Goal: Task Accomplishment & Management: Manage account settings

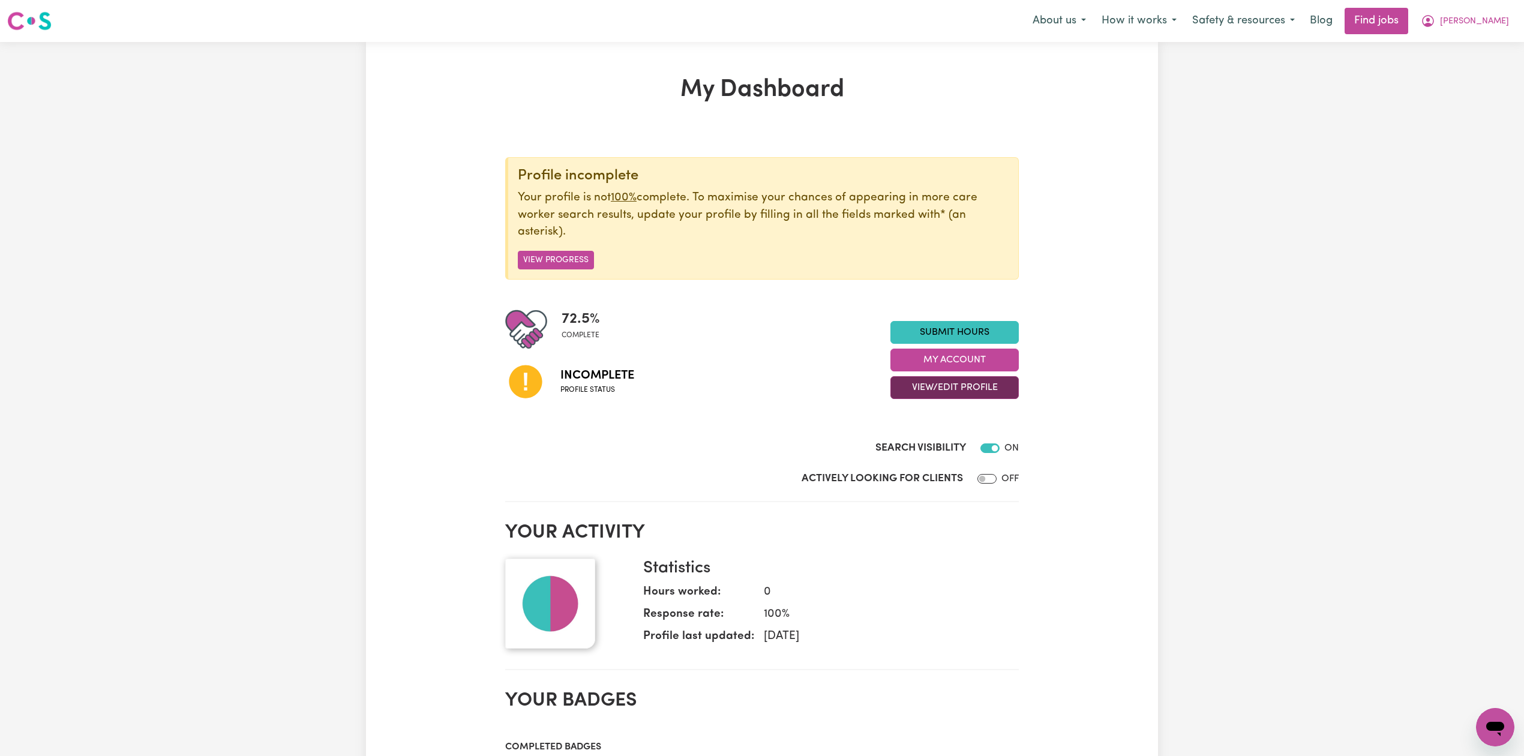
click at [918, 382] on button "View/Edit Profile" at bounding box center [955, 387] width 128 height 23
click at [913, 442] on link "Edit Profile" at bounding box center [947, 443] width 112 height 24
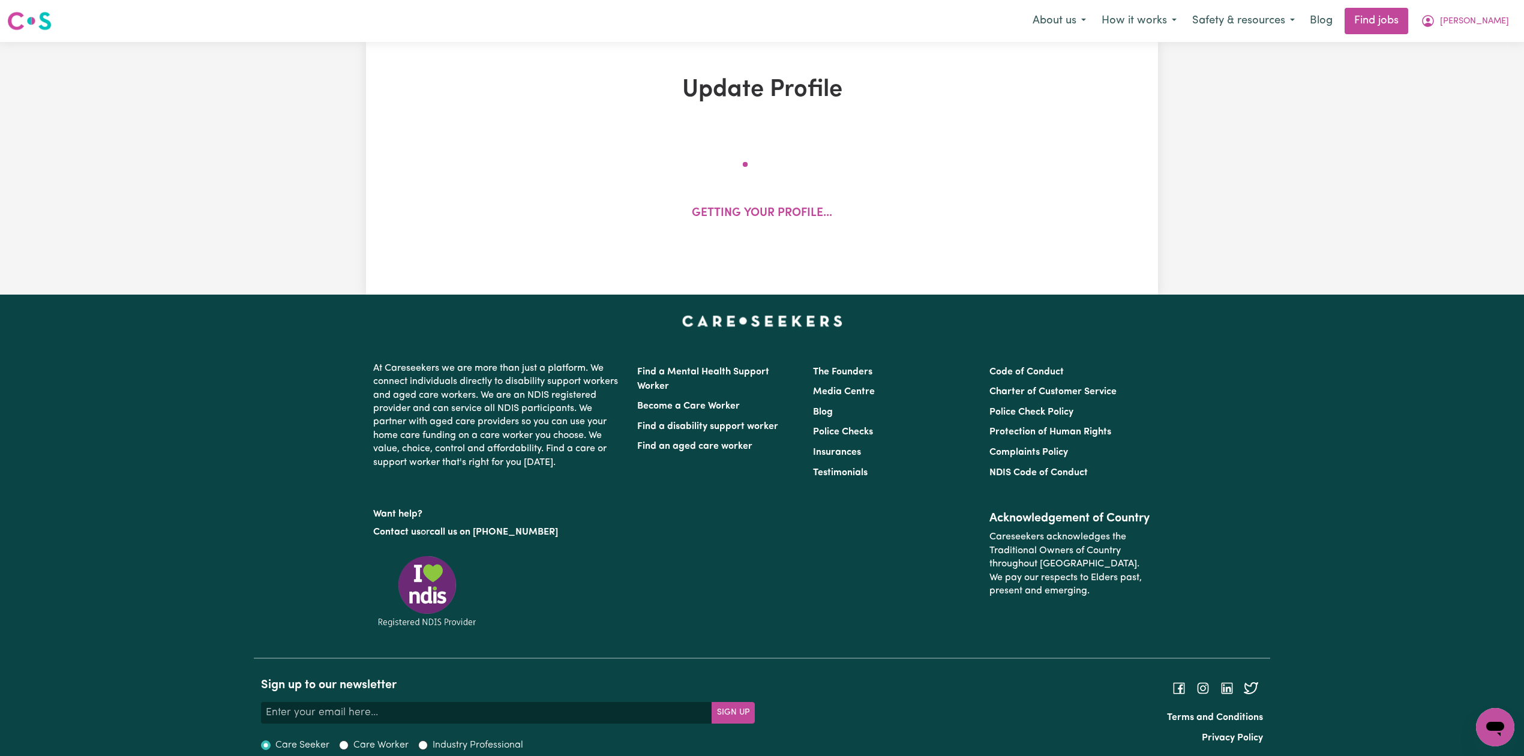
select select "[DEMOGRAPHIC_DATA]"
select select "Australian PR"
select select "Studying a healthcare related degree or qualification"
select select "45"
select select "55"
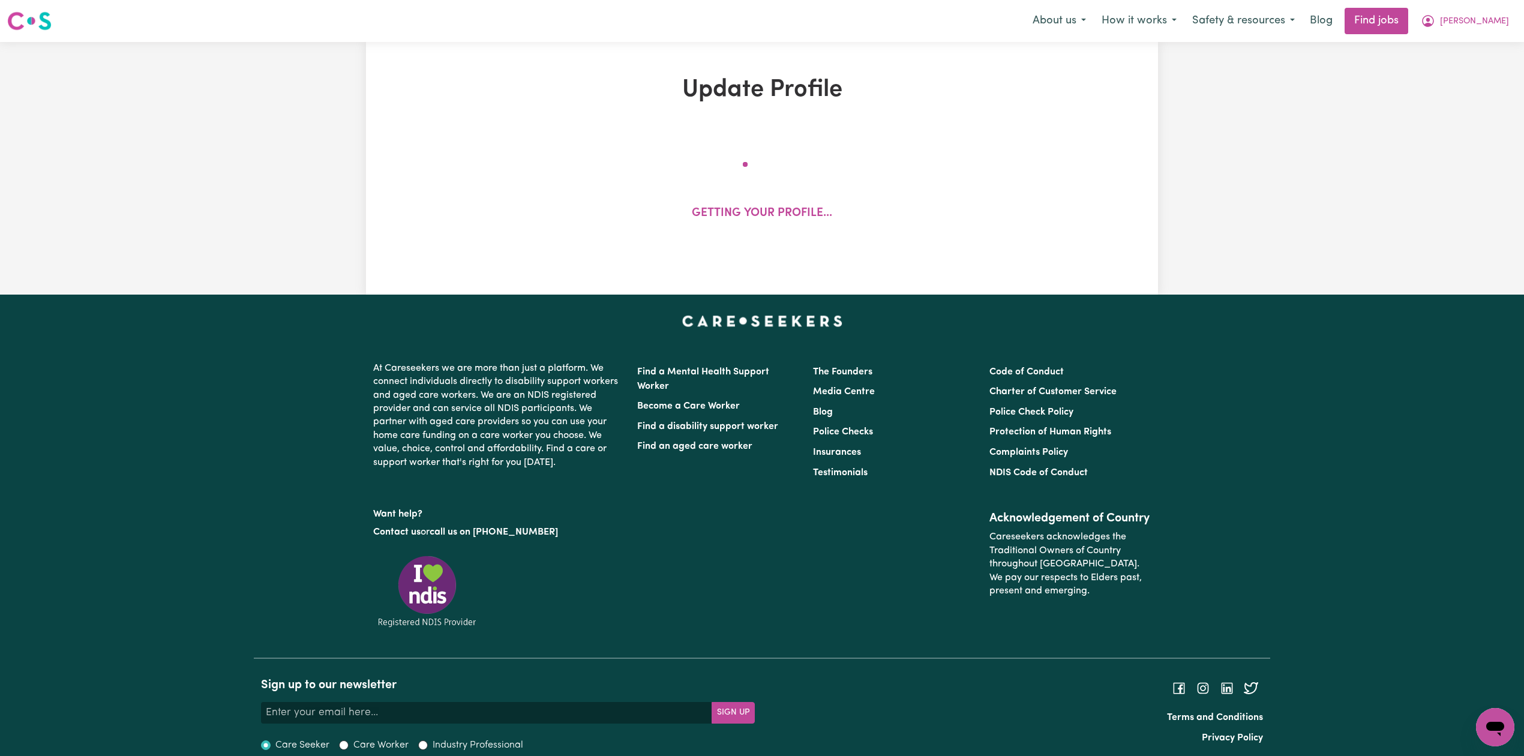
select select "69"
select select "80"
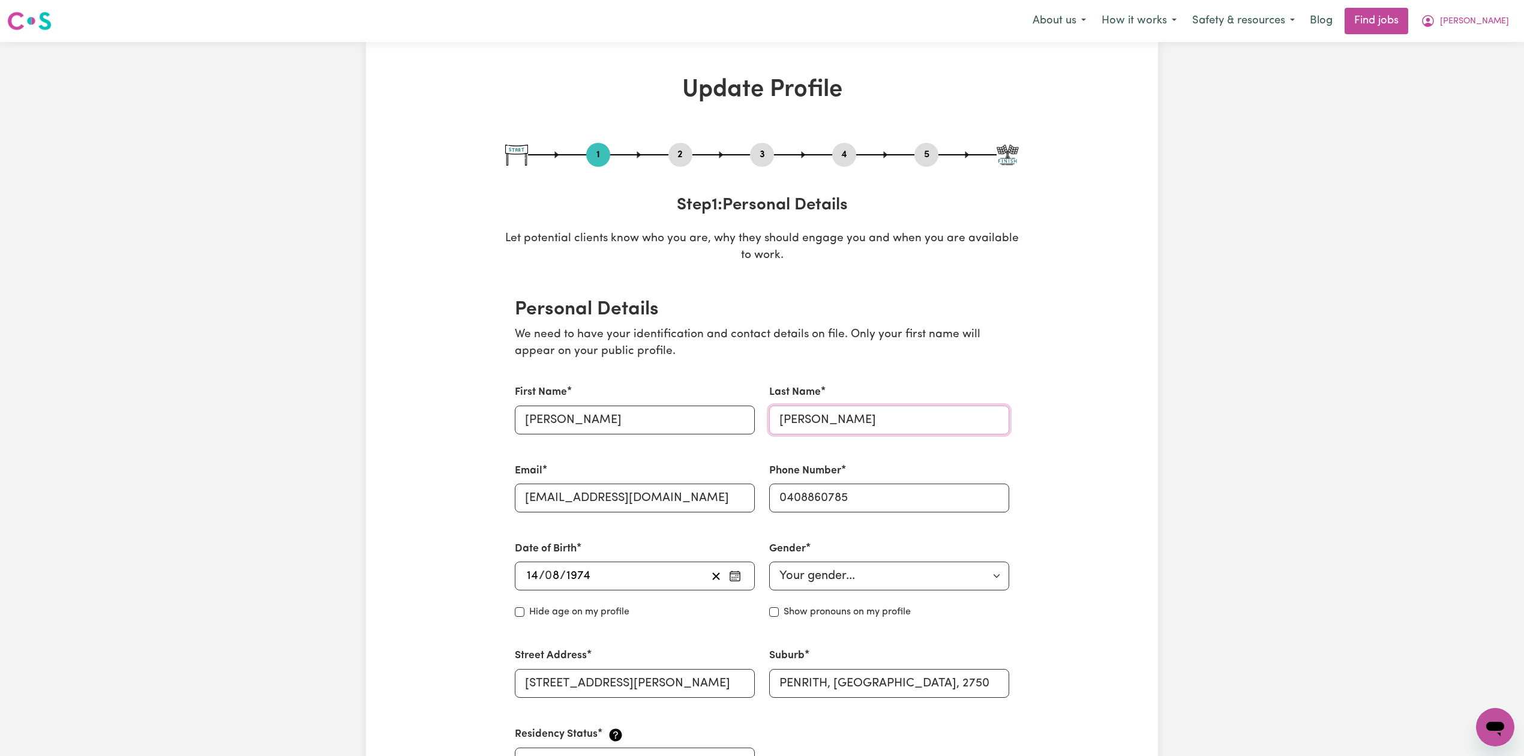
drag, startPoint x: 786, startPoint y: 416, endPoint x: 723, endPoint y: 423, distance: 63.4
click at [723, 423] on div "First Name [PERSON_NAME] Last Name [PERSON_NAME] Email [EMAIL_ADDRESS][DOMAIN_N…" at bounding box center [762, 580] width 509 height 421
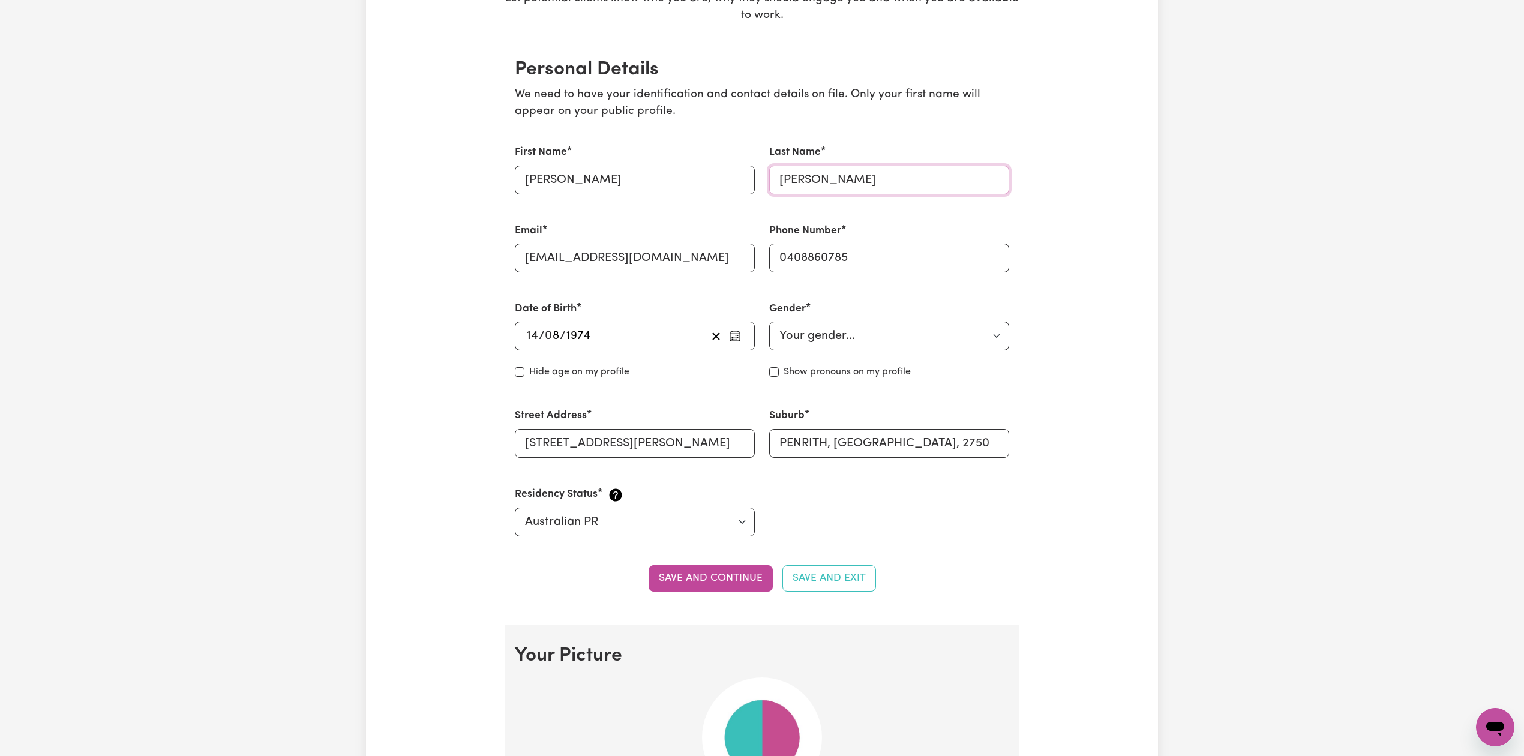
type input "[PERSON_NAME]"
click at [703, 581] on button "Save and continue" at bounding box center [711, 578] width 124 height 26
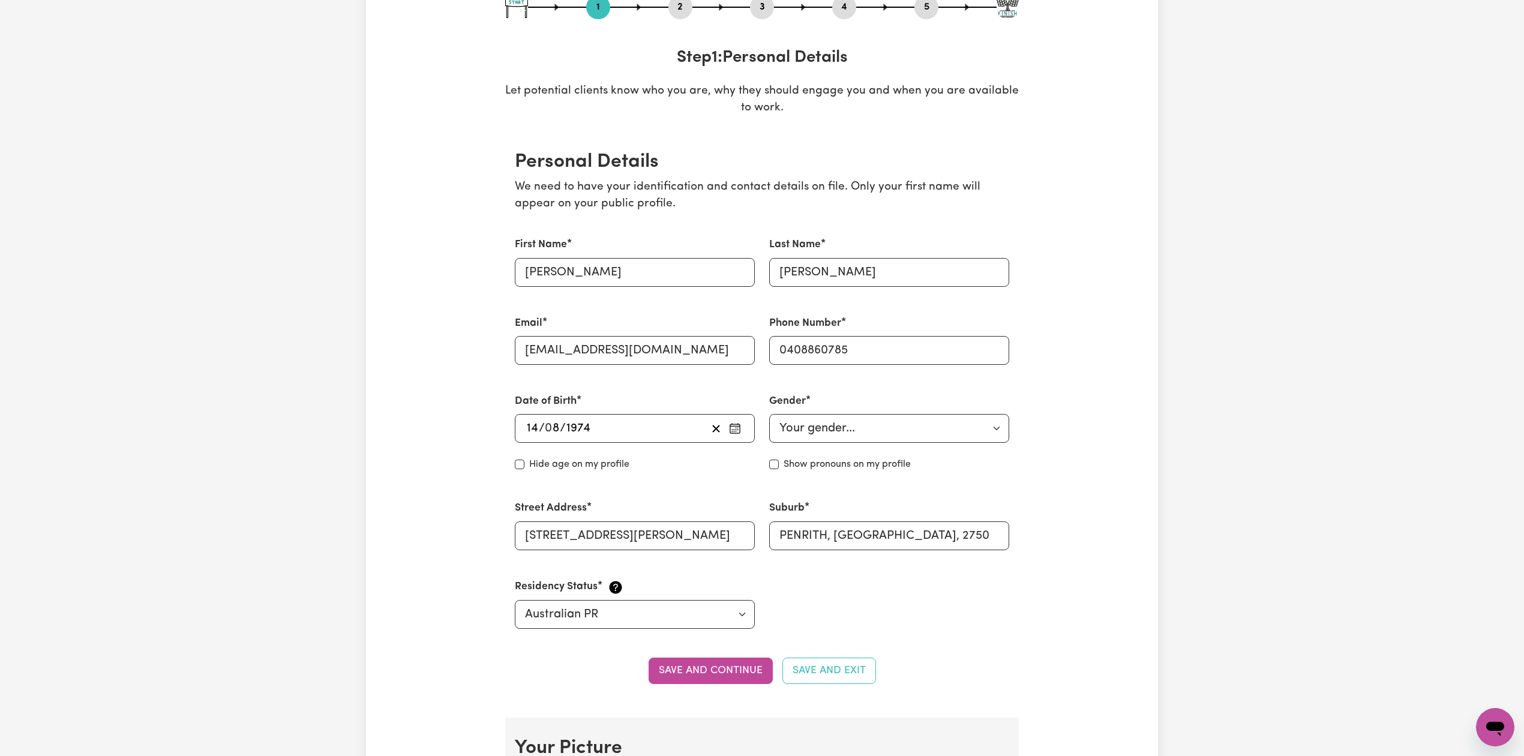
scroll to position [0, 0]
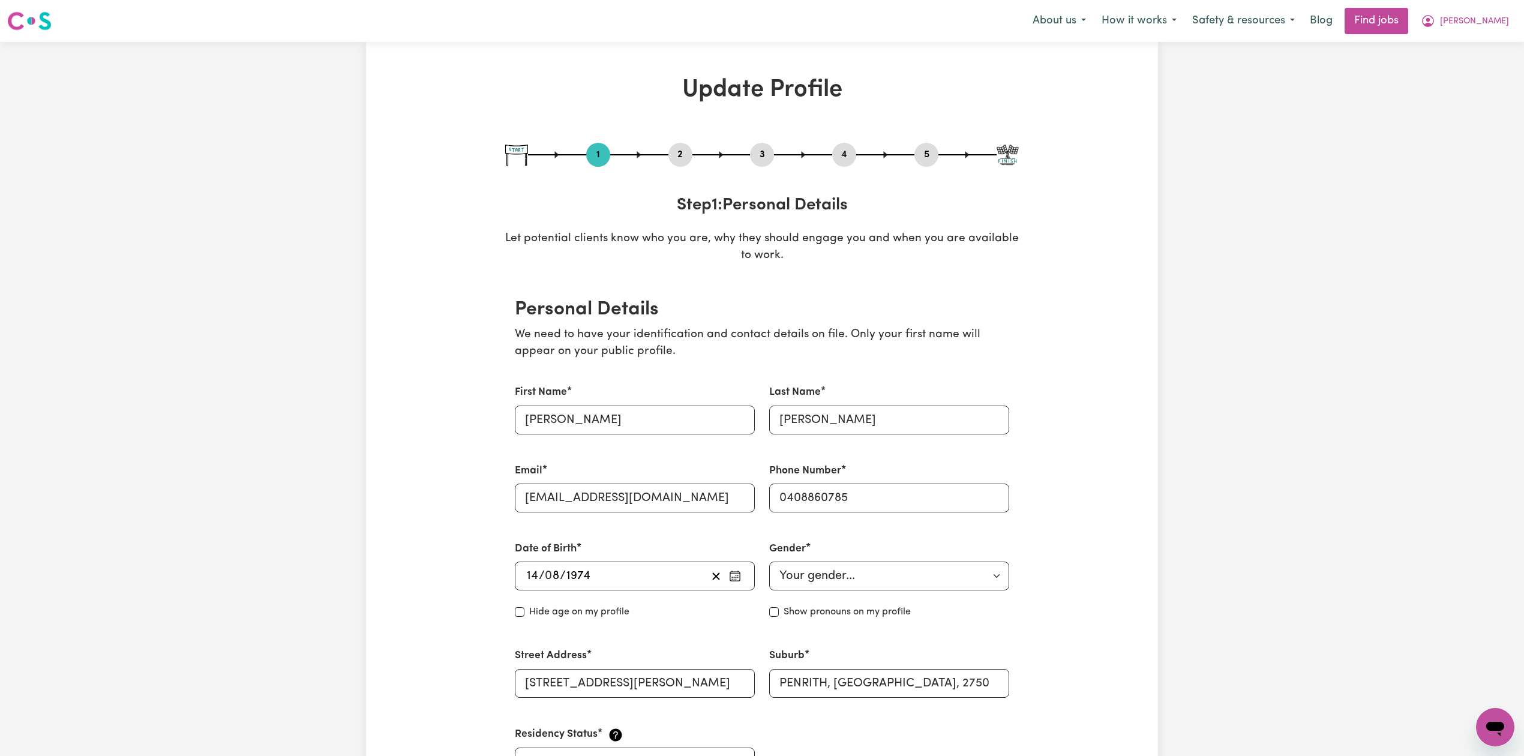
click at [689, 157] on button "2" at bounding box center [681, 155] width 24 height 16
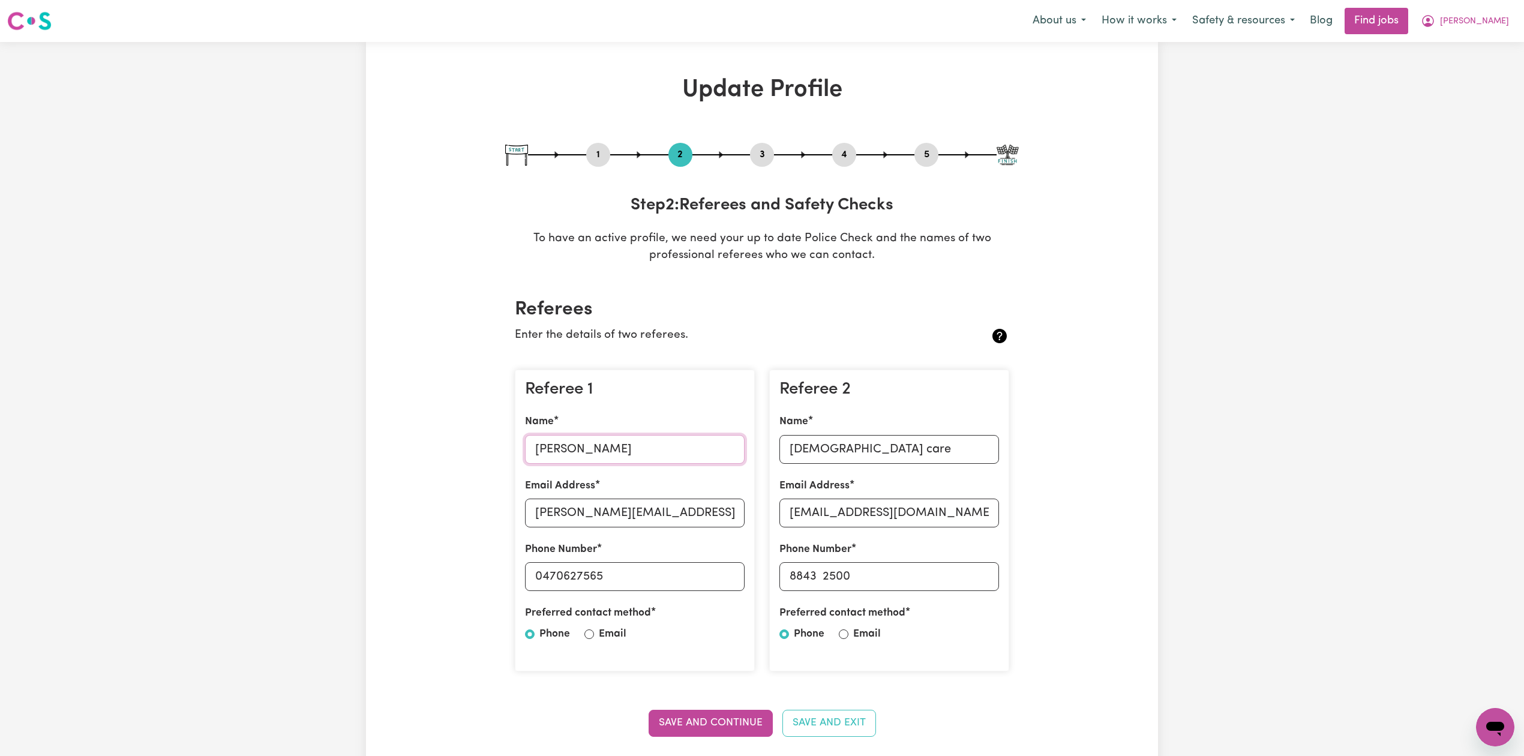
click at [579, 462] on input "[PERSON_NAME]" at bounding box center [635, 449] width 220 height 29
click at [737, 510] on input "[PERSON_NAME][EMAIL_ADDRESS][DOMAIN_NAME]" at bounding box center [635, 513] width 220 height 29
click at [691, 510] on input "[PERSON_NAME][EMAIL_ADDRESS][DOMAIN_NAME]" at bounding box center [635, 513] width 220 height 29
drag, startPoint x: 540, startPoint y: 576, endPoint x: 642, endPoint y: 584, distance: 102.4
click at [642, 584] on input "0470627565" at bounding box center [635, 576] width 220 height 29
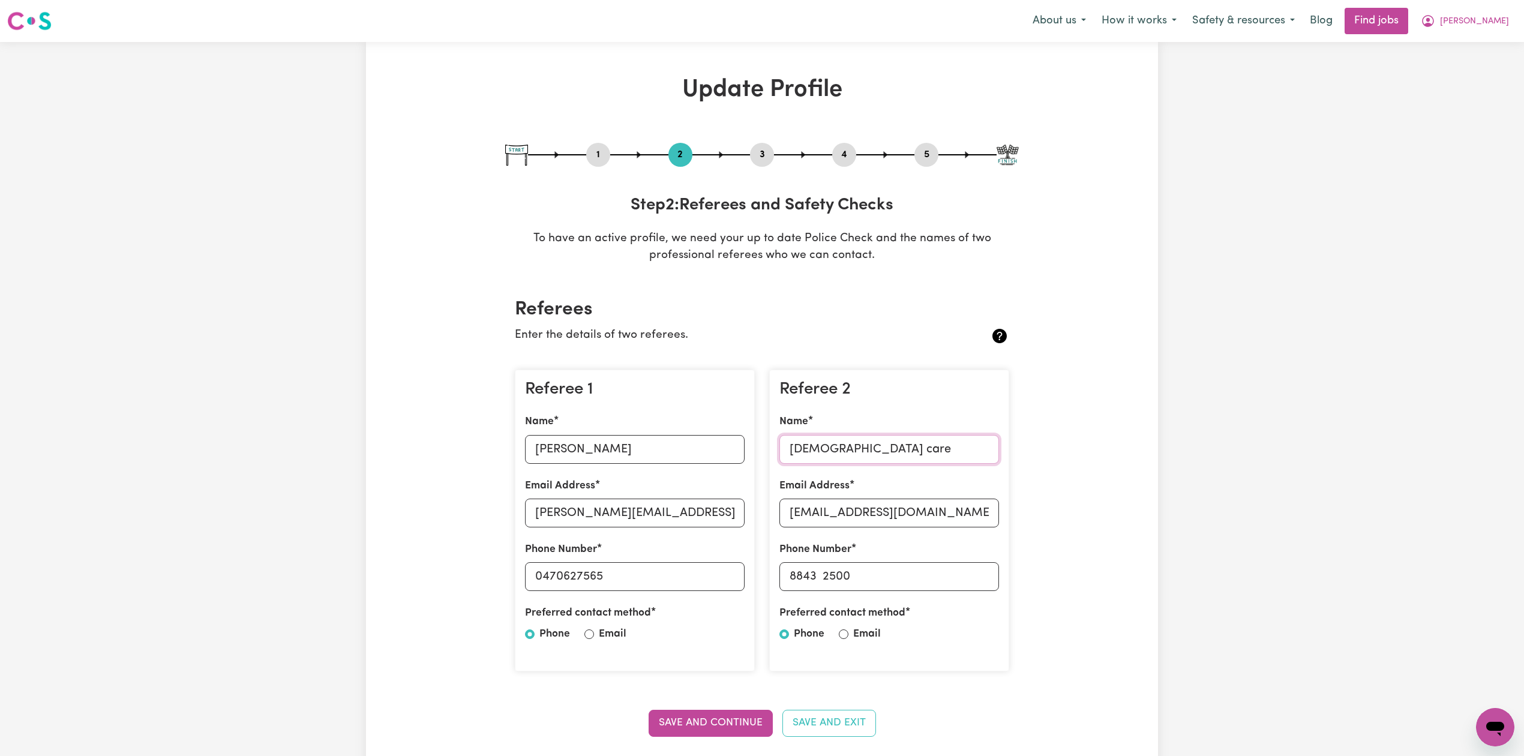
click at [853, 447] on input "[DEMOGRAPHIC_DATA] care" at bounding box center [890, 449] width 220 height 29
drag, startPoint x: 855, startPoint y: 536, endPoint x: 868, endPoint y: 521, distance: 19.1
click at [855, 536] on div "Referee 2 Name [DEMOGRAPHIC_DATA] care Email Address [EMAIL_ADDRESS][DOMAIN_NAM…" at bounding box center [889, 521] width 240 height 302
click at [874, 517] on input "[EMAIL_ADDRESS][DOMAIN_NAME]" at bounding box center [890, 513] width 220 height 29
click at [838, 152] on button "4" at bounding box center [844, 155] width 24 height 16
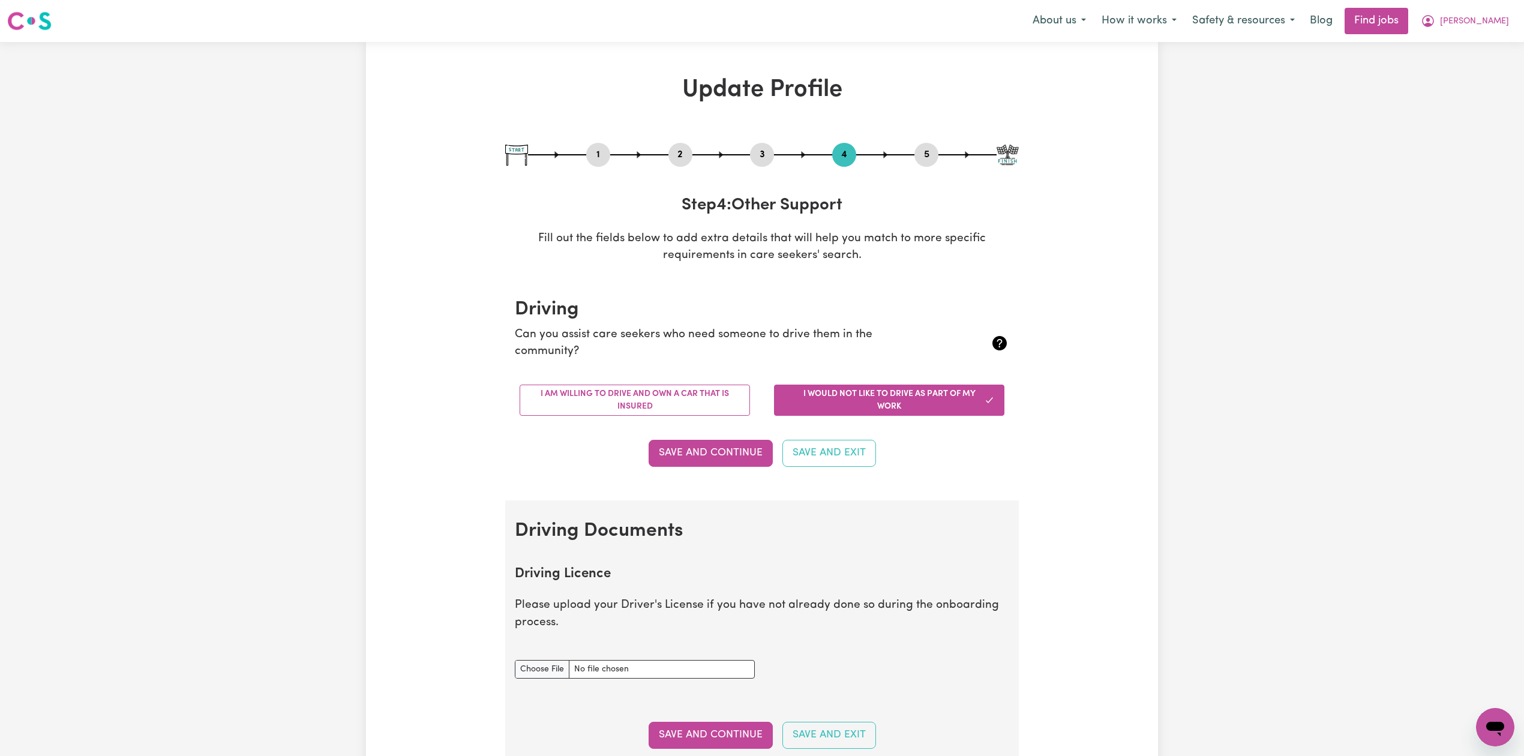
click at [922, 154] on button "5" at bounding box center [927, 155] width 24 height 16
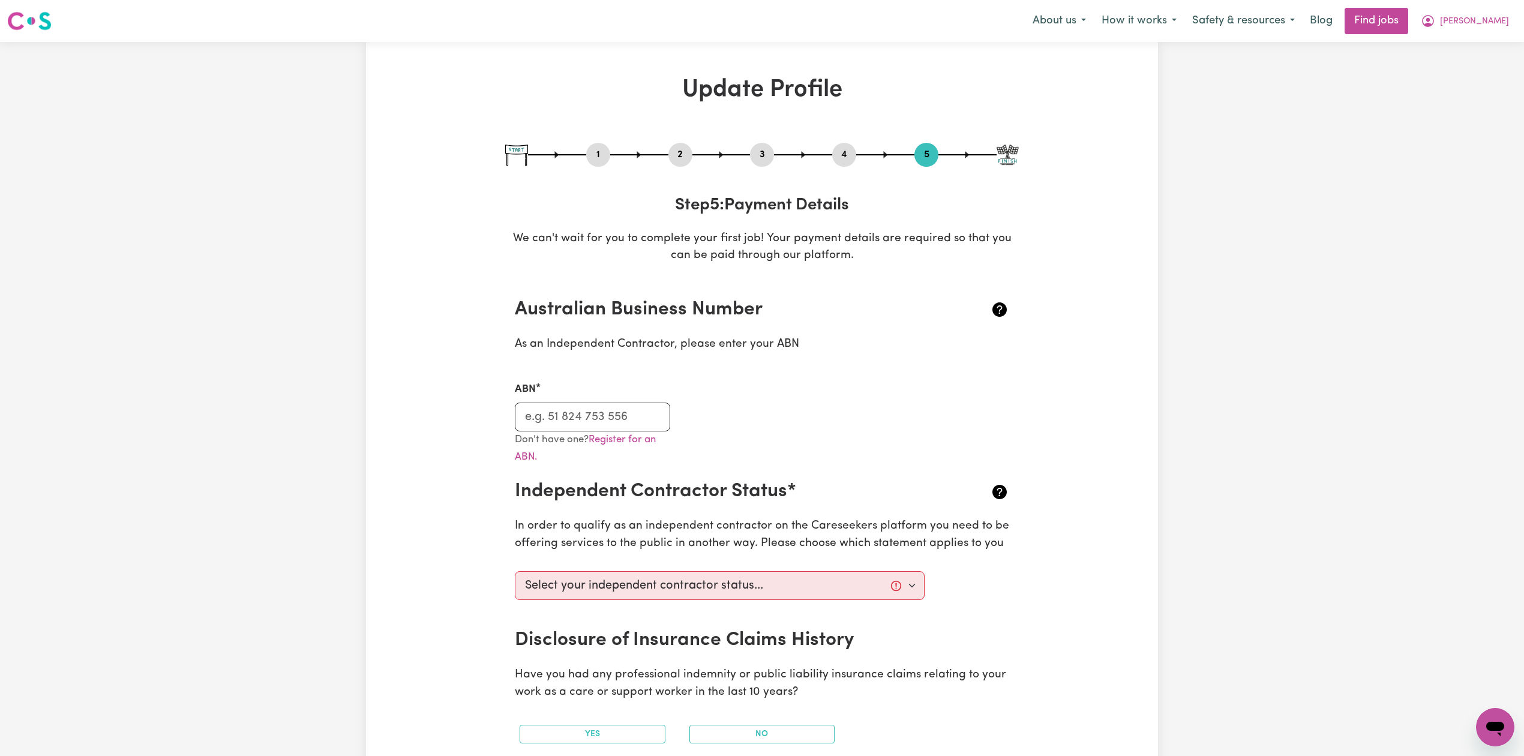
click at [677, 155] on button "2" at bounding box center [681, 155] width 24 height 16
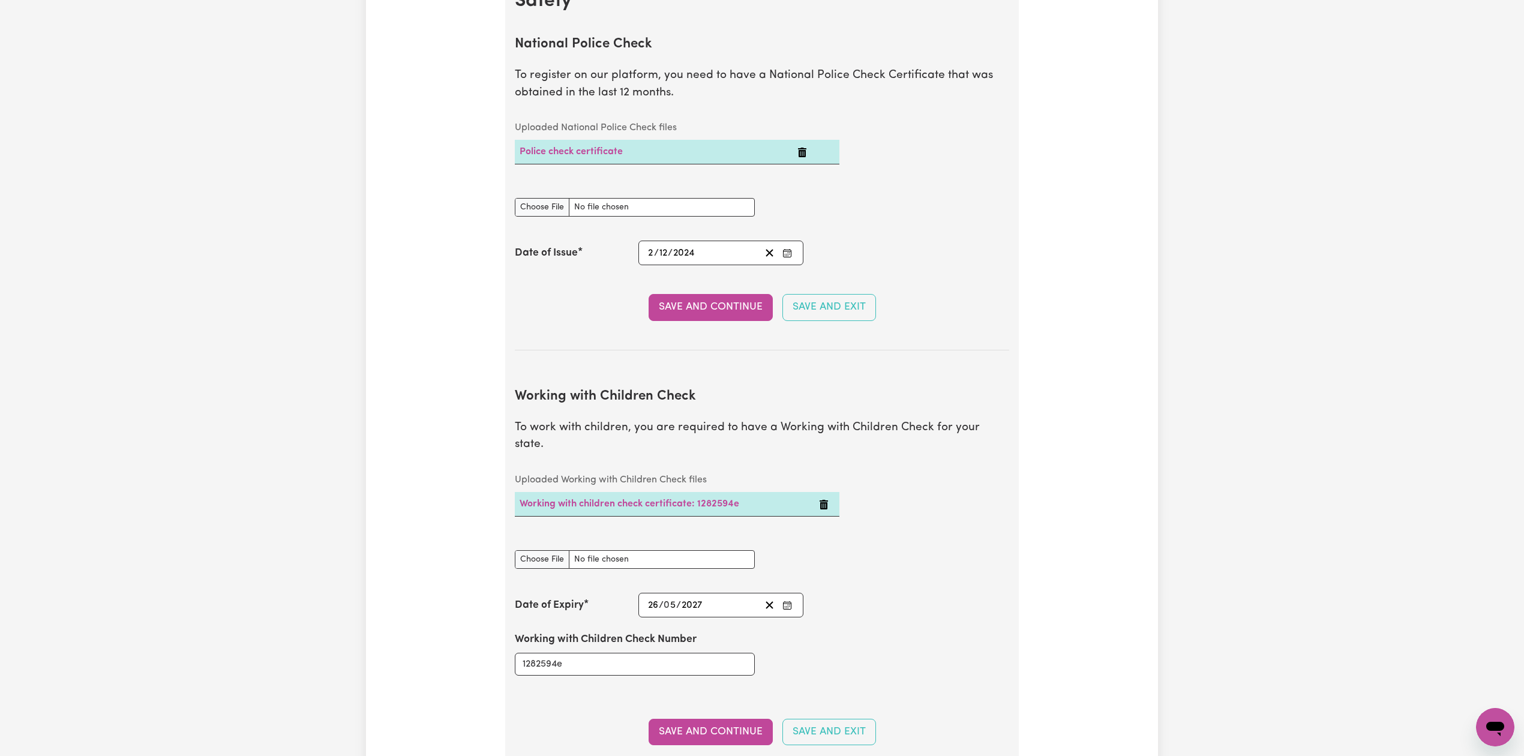
scroll to position [1040, 0]
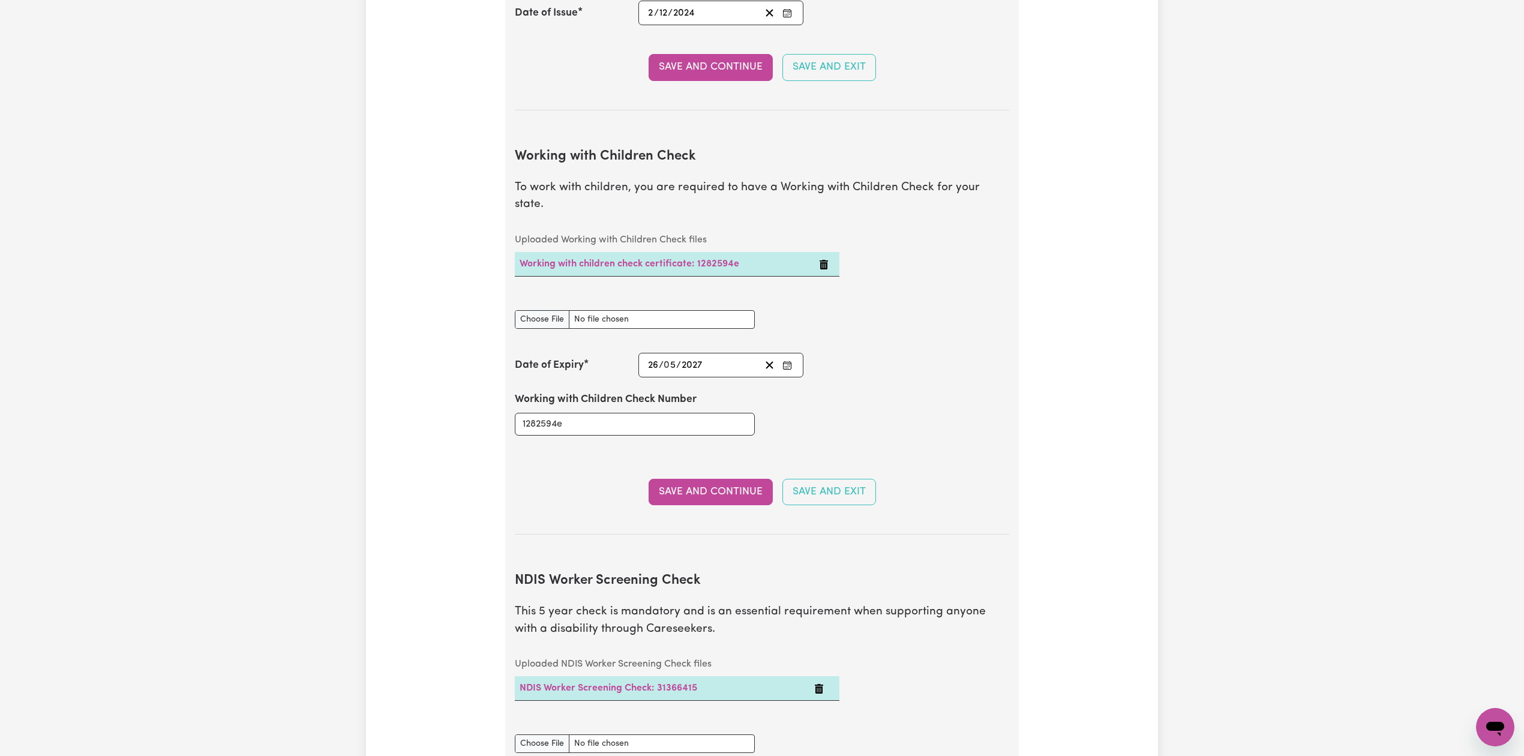
click at [1150, 448] on div "Update Profile 1 2 3 4 5 Step 2 : Referees and Safety Checks To have an active …" at bounding box center [762, 352] width 792 height 2632
click at [631, 413] on input "1282594e" at bounding box center [635, 424] width 240 height 23
paste input "WWC1282594E"
type input "WWC1282594E"
click at [557, 310] on input "Working with Children Check document" at bounding box center [635, 319] width 240 height 19
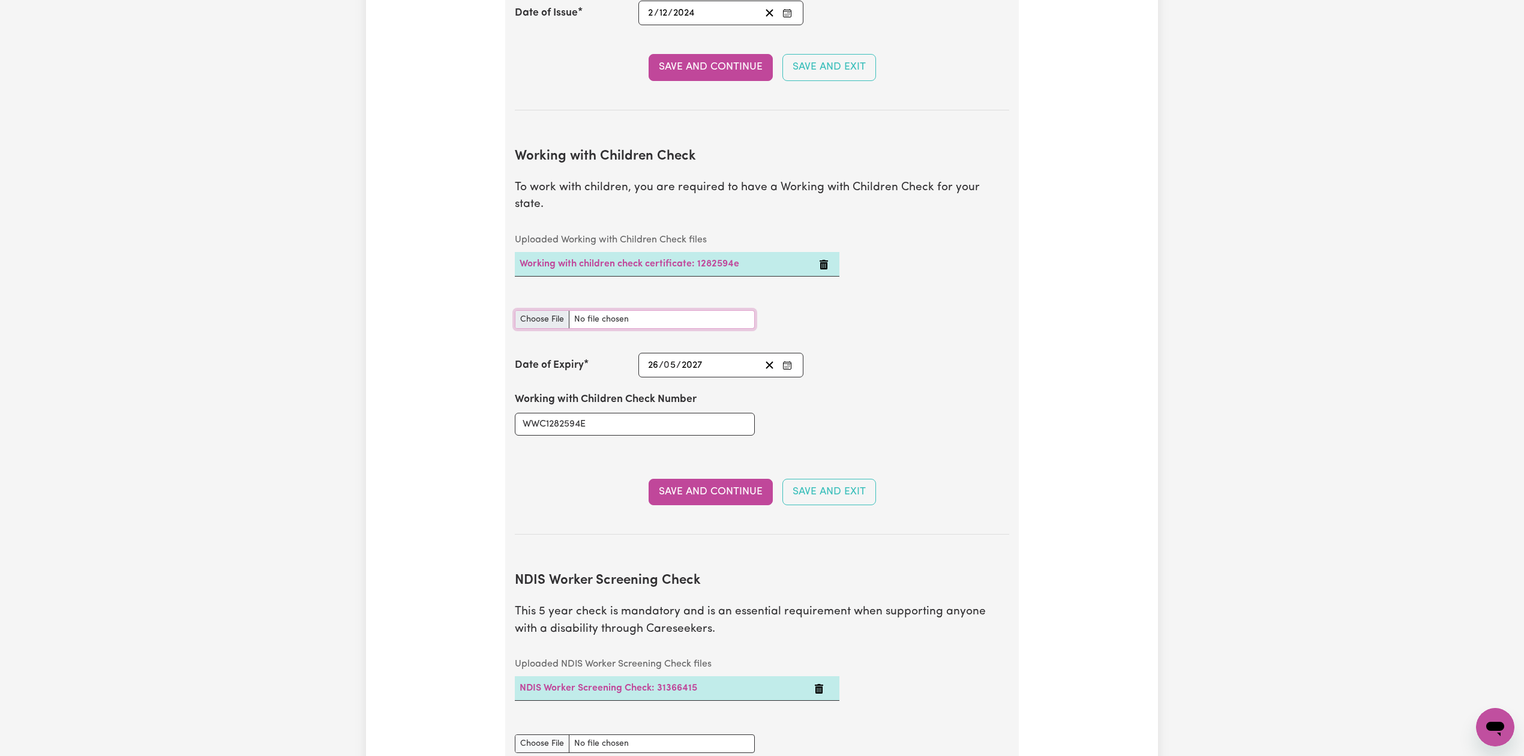
type input "C:\fakepath\[PERSON_NAME] WWC1282594E - 26052027.jpg"
click at [671, 479] on button "Save and Continue" at bounding box center [711, 492] width 124 height 26
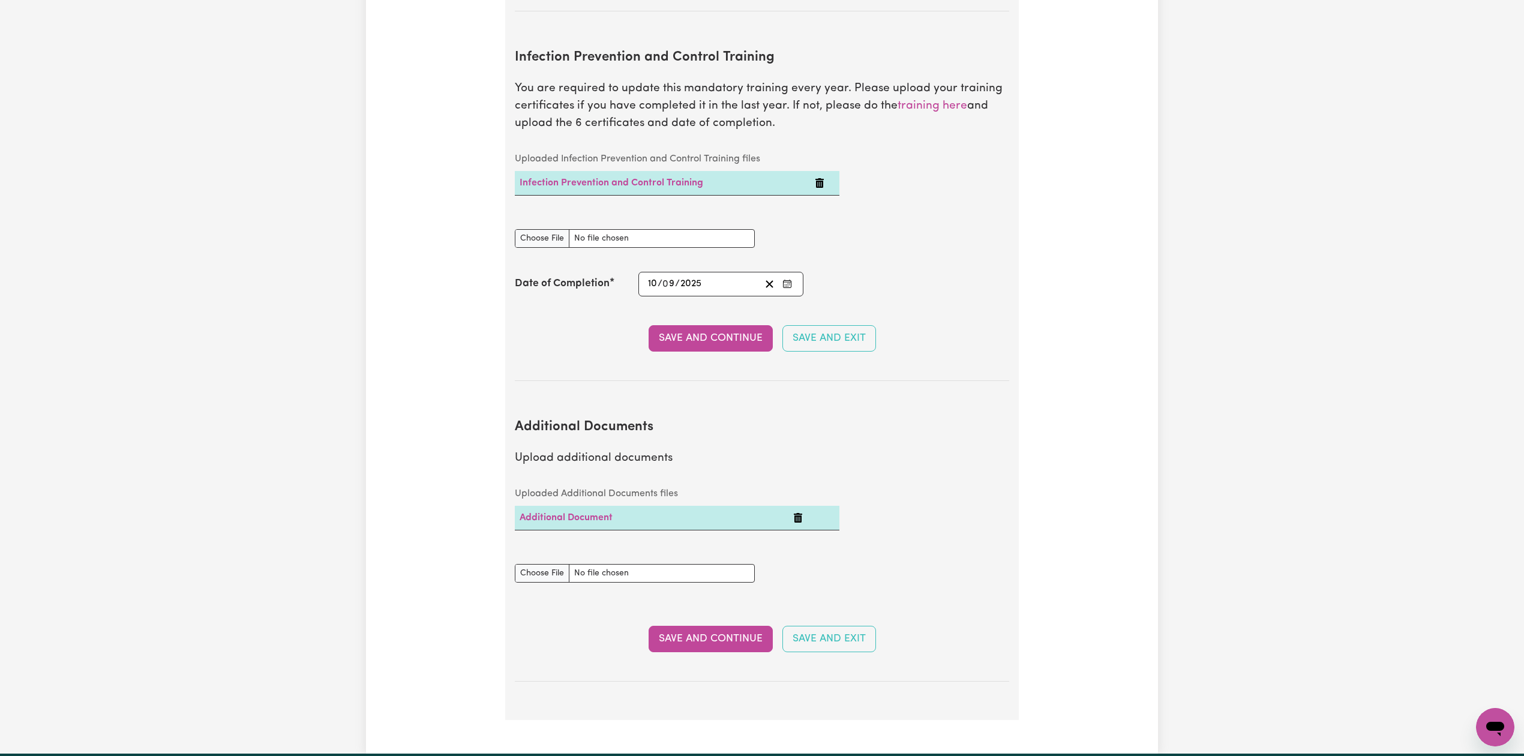
scroll to position [0, 0]
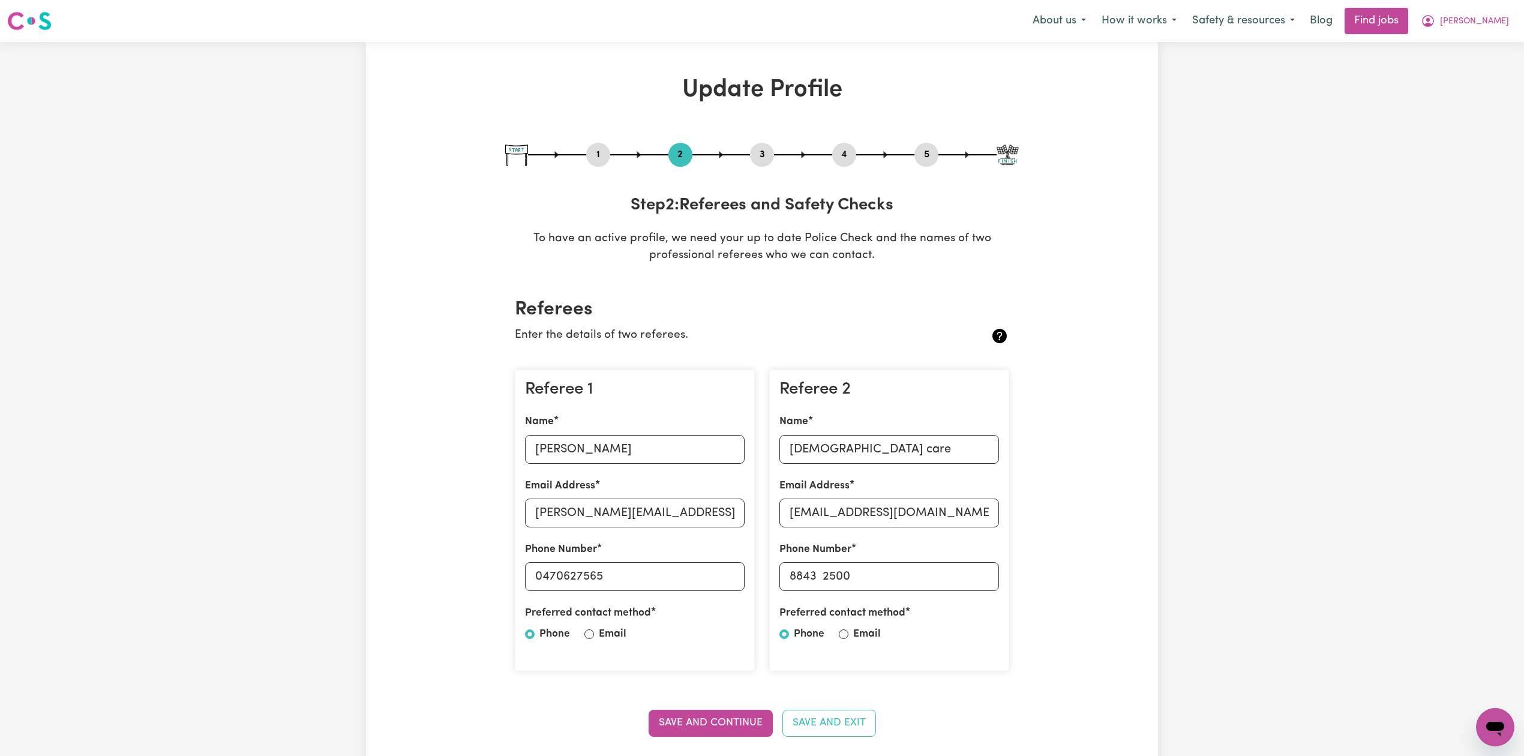
click at [762, 152] on button "3" at bounding box center [762, 155] width 24 height 16
select select "Certificate III (Individual Support)"
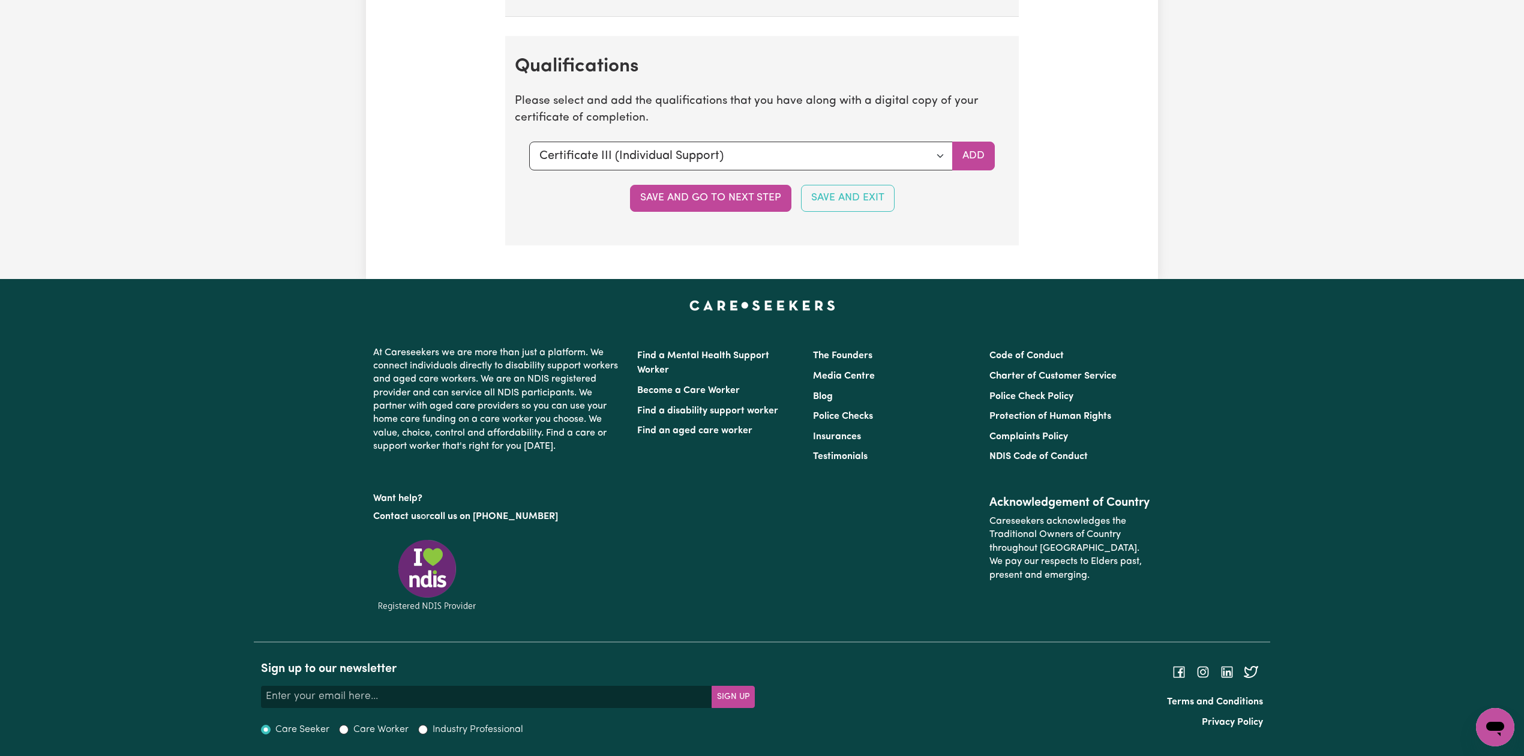
scroll to position [2547, 0]
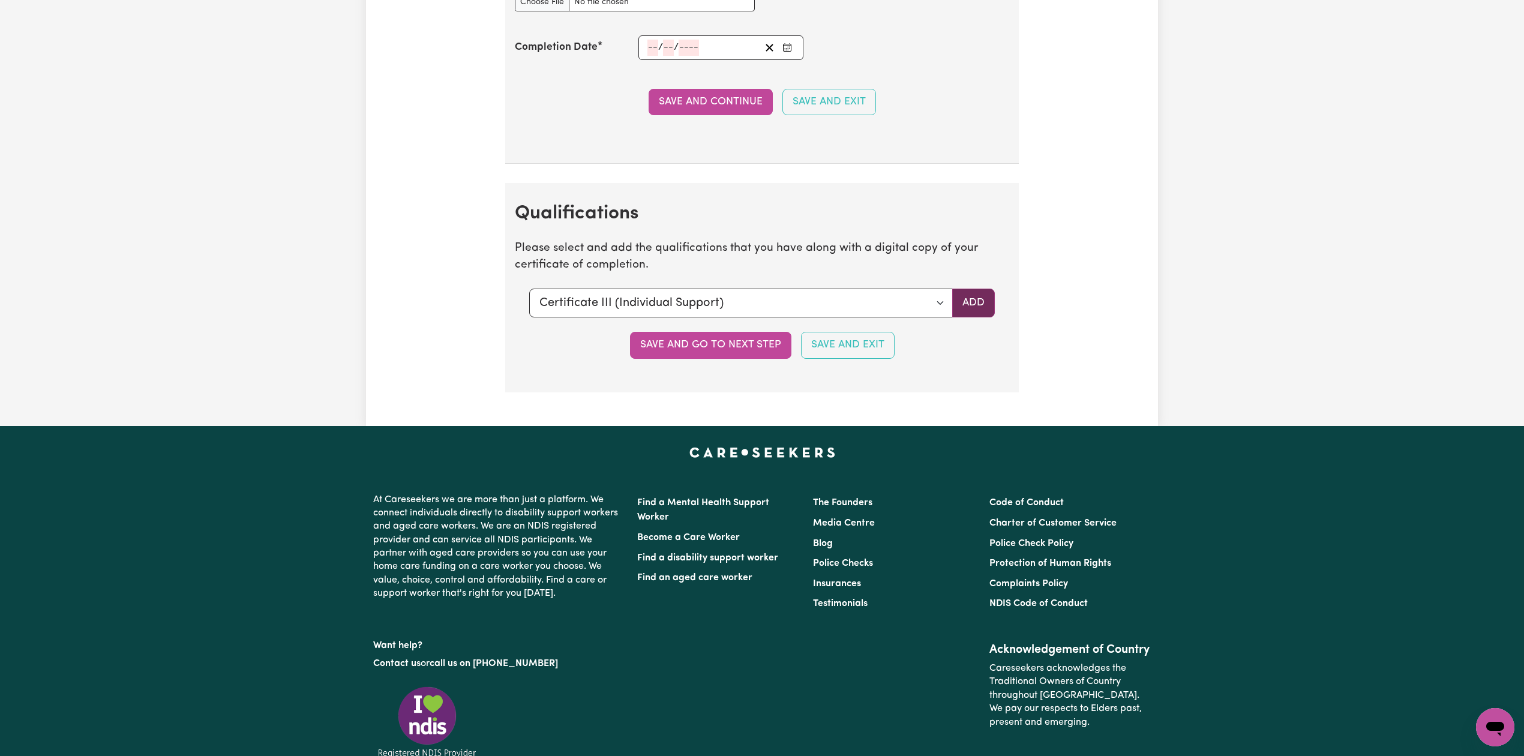
click at [973, 317] on button "Add" at bounding box center [973, 303] width 43 height 29
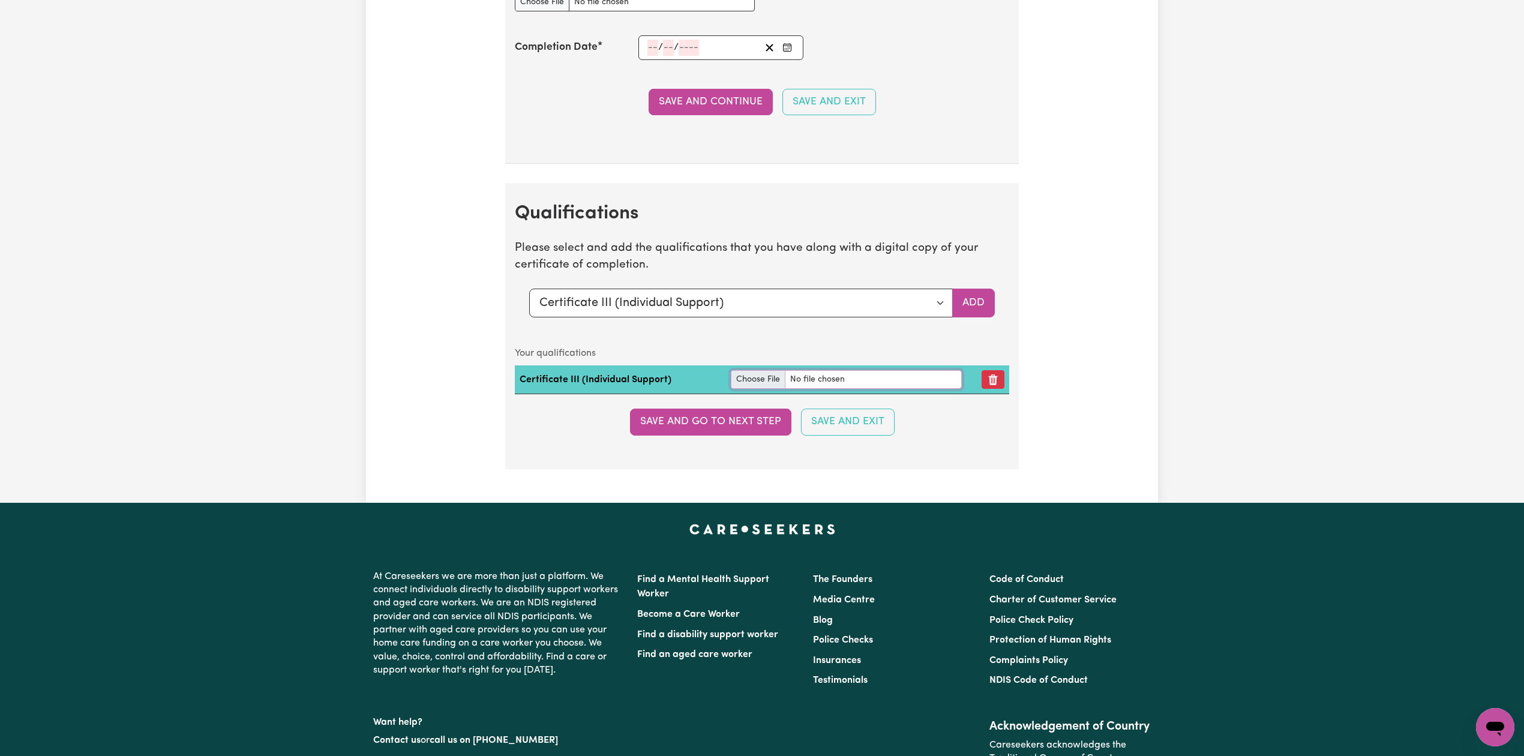
click at [769, 389] on input "file" at bounding box center [846, 379] width 231 height 19
type input "C:\fakepath\[PERSON_NAME] Certificate III in Individual Support.pdf"
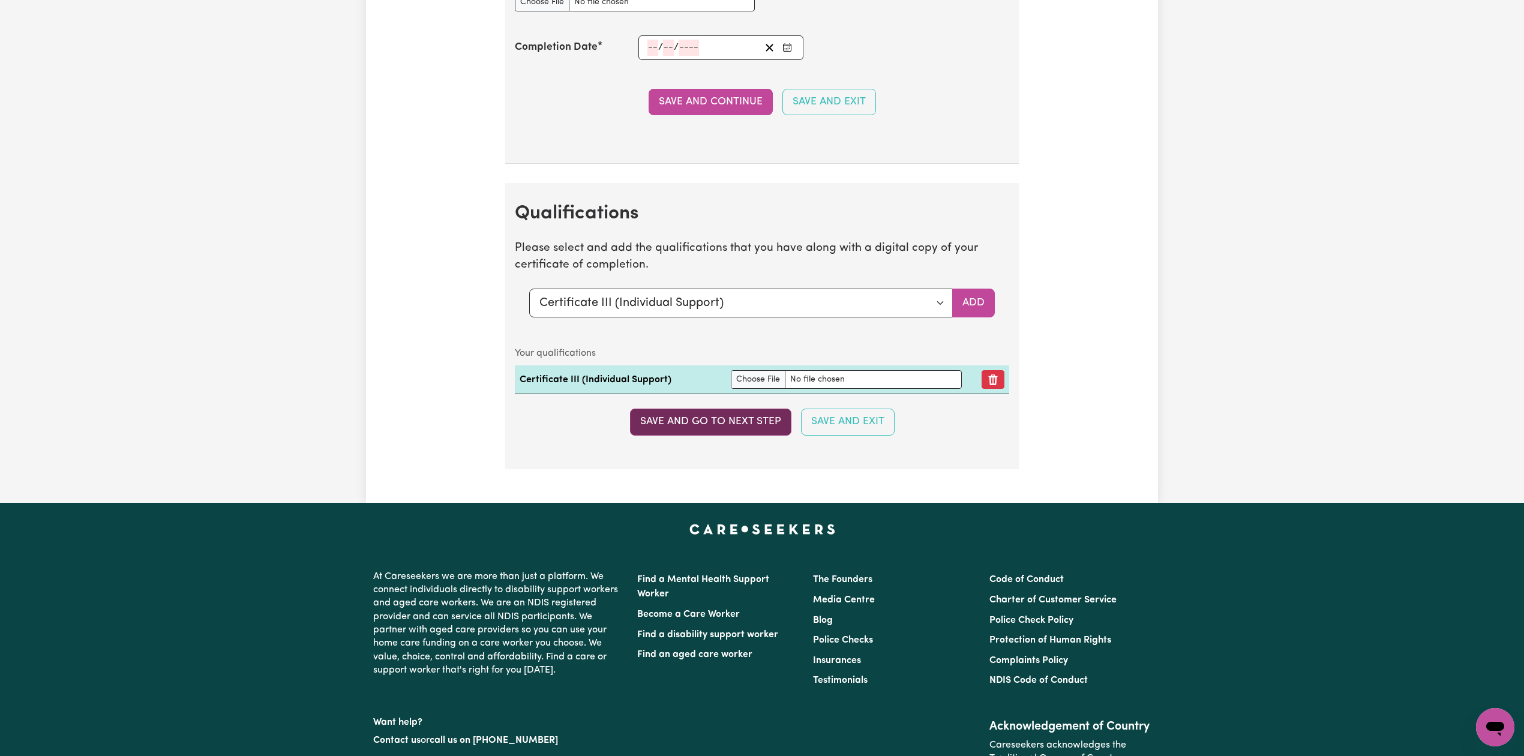
click at [718, 435] on button "Save and go to next step" at bounding box center [710, 422] width 161 height 26
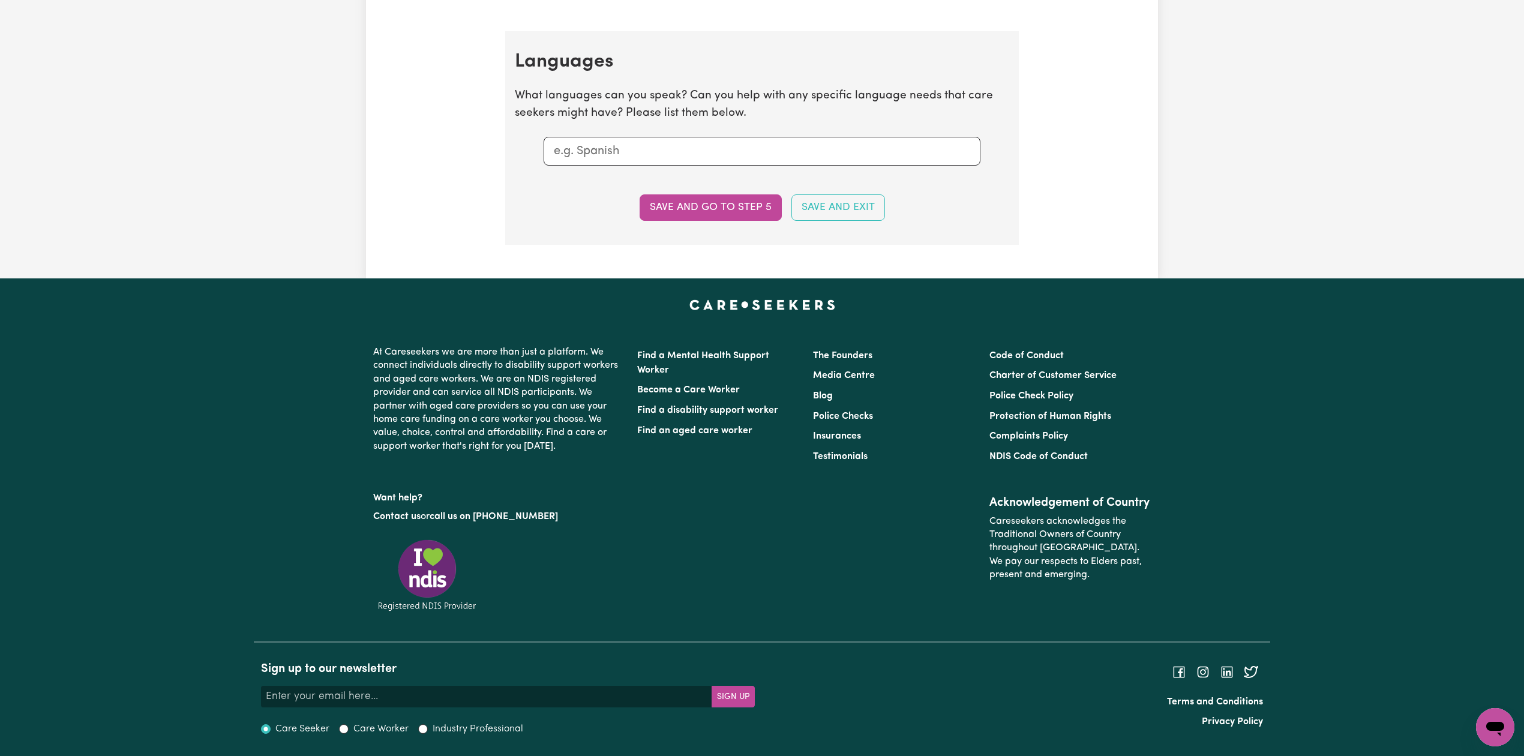
scroll to position [0, 0]
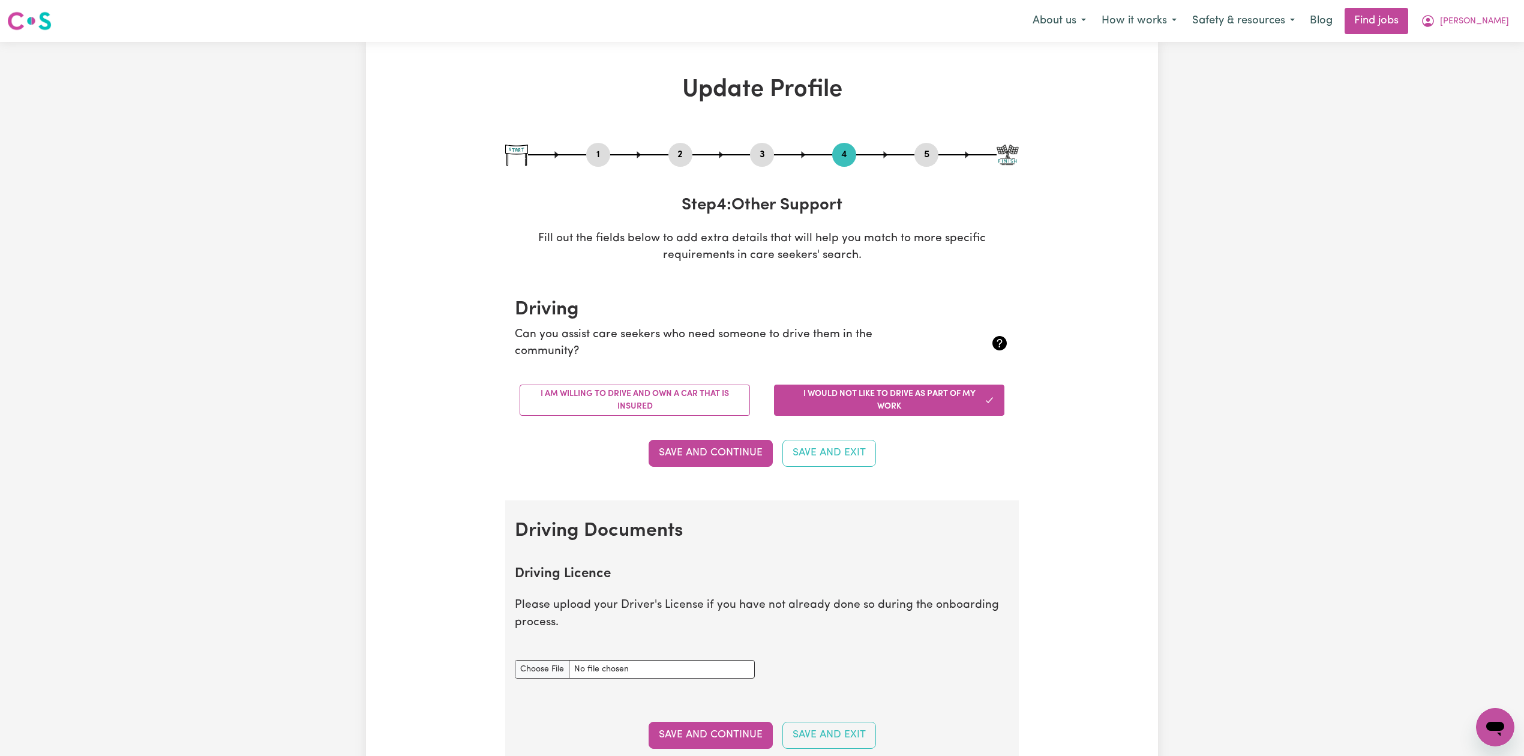
click at [925, 157] on button "5" at bounding box center [927, 155] width 24 height 16
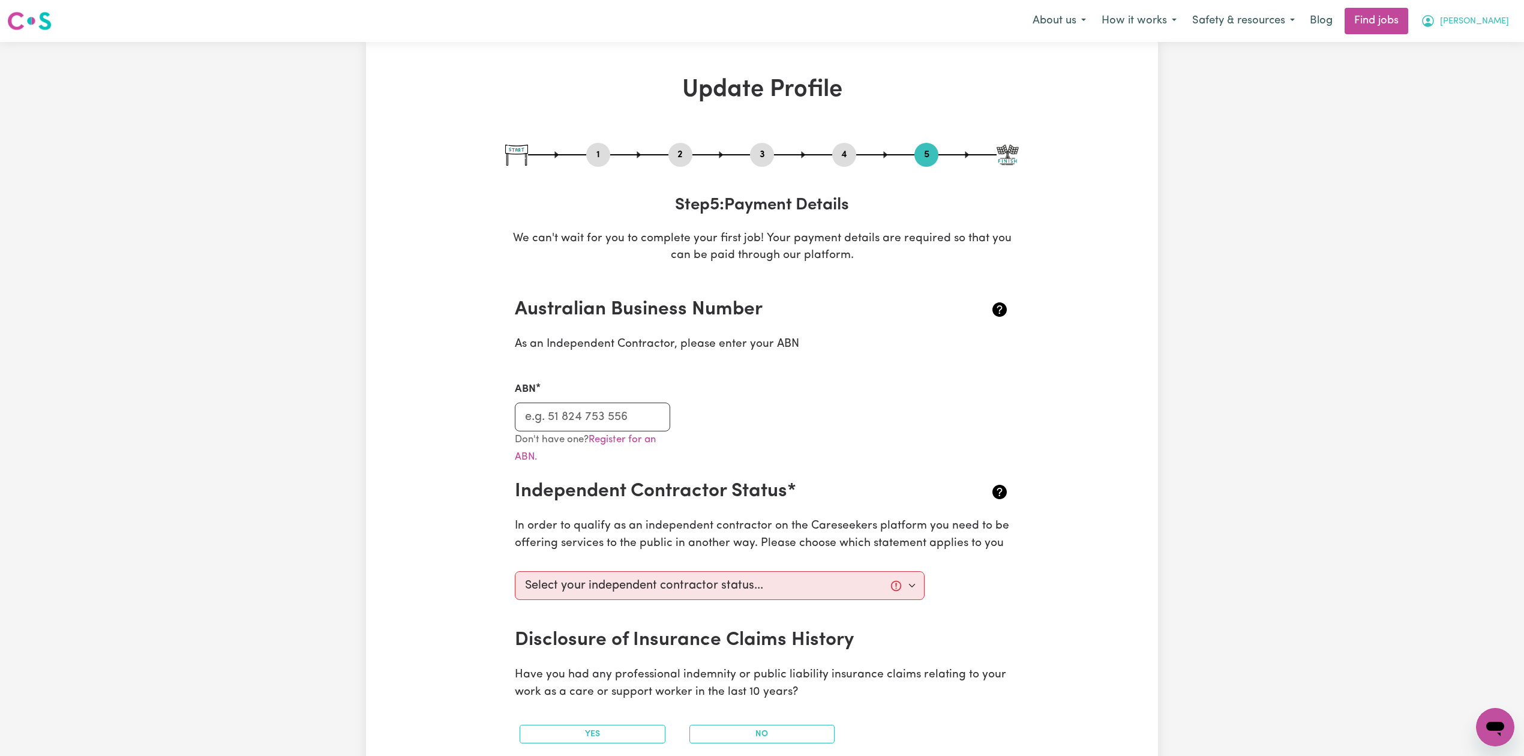
click at [1491, 20] on span "[PERSON_NAME]" at bounding box center [1474, 21] width 69 height 13
click at [1462, 75] on link "My Dashboard" at bounding box center [1469, 69] width 95 height 23
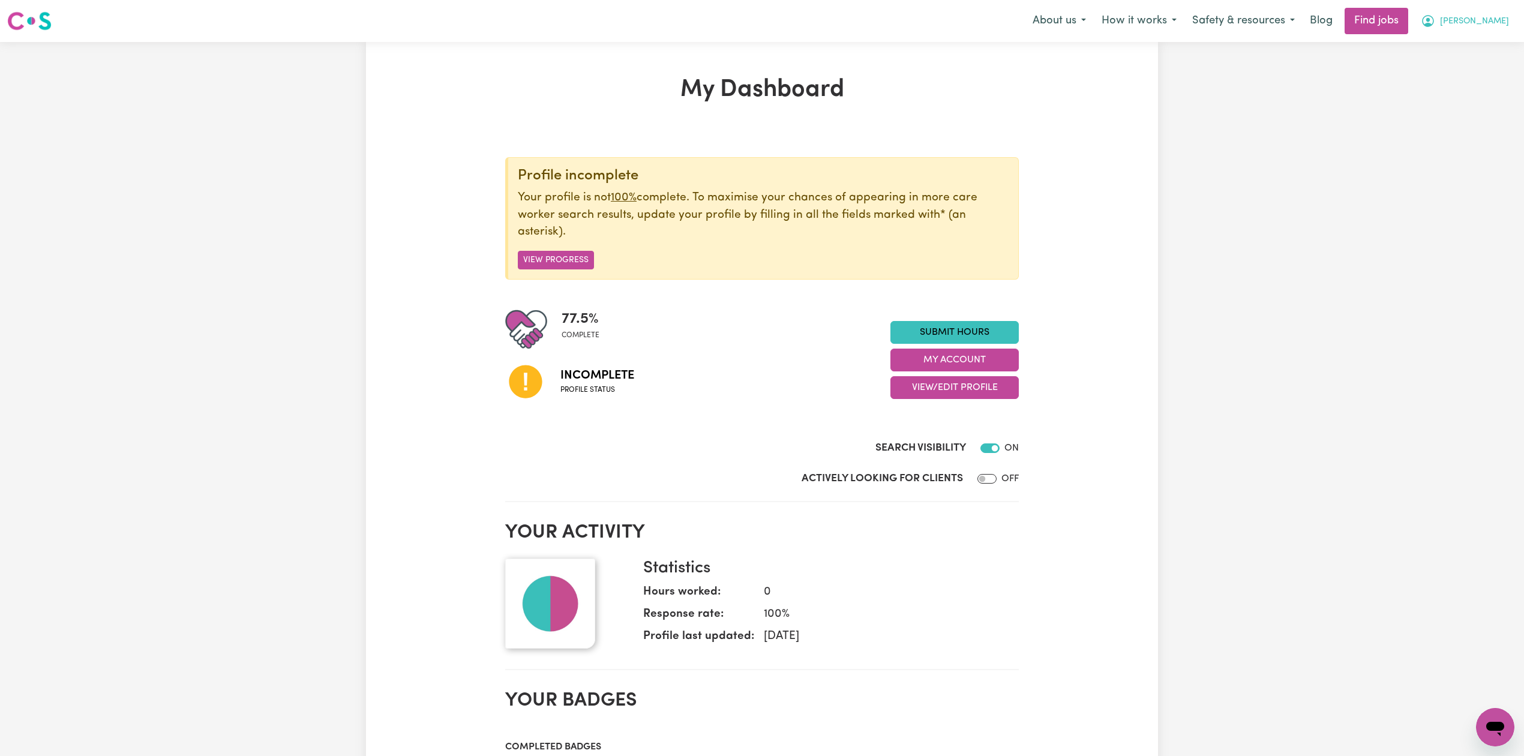
drag, startPoint x: 1485, startPoint y: 18, endPoint x: 1491, endPoint y: 29, distance: 13.2
click at [1484, 18] on button "[PERSON_NAME]" at bounding box center [1465, 20] width 104 height 25
click at [1486, 89] on link "Logout" at bounding box center [1469, 91] width 95 height 23
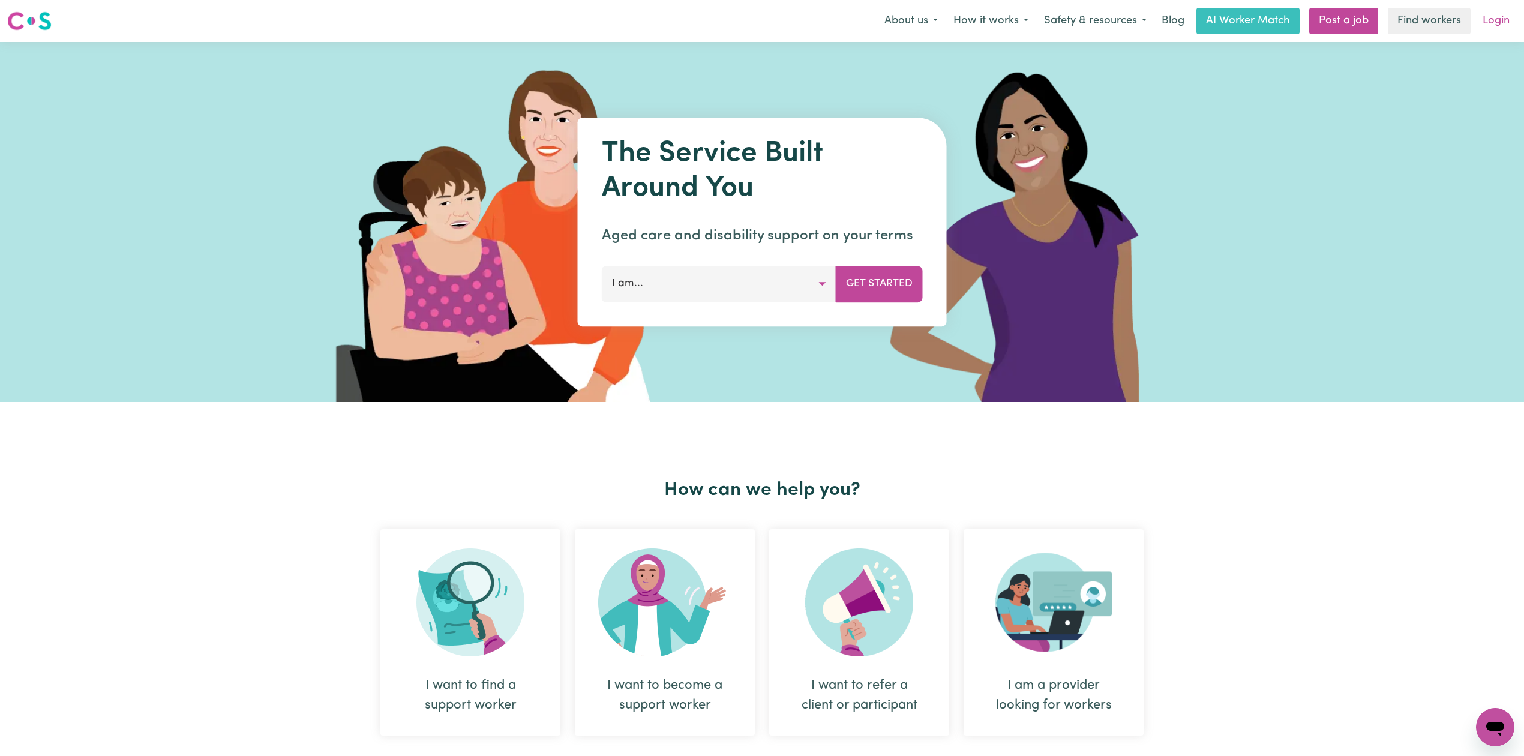
click at [1503, 24] on link "Login" at bounding box center [1496, 21] width 41 height 26
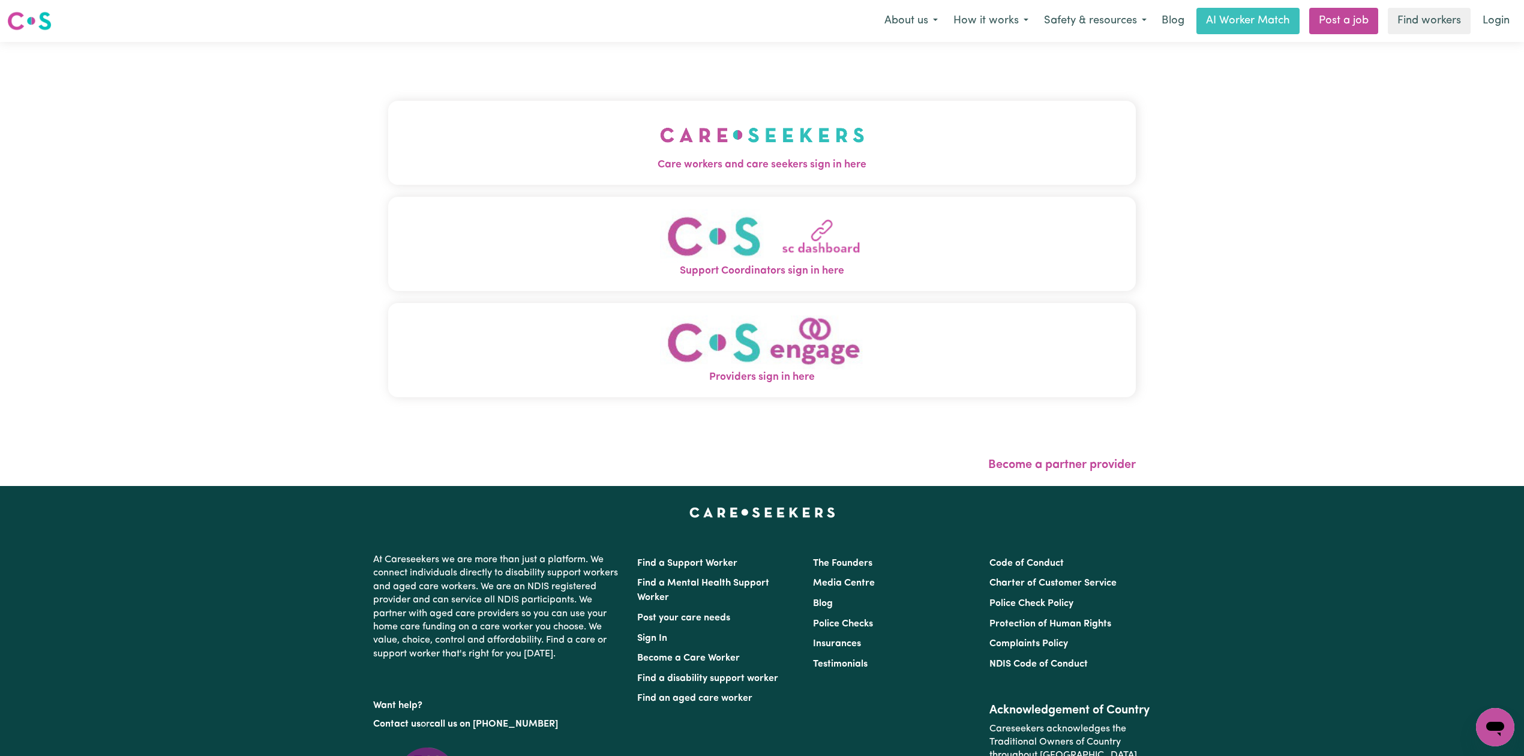
click at [519, 142] on button "Care workers and care seekers sign in here" at bounding box center [762, 143] width 748 height 84
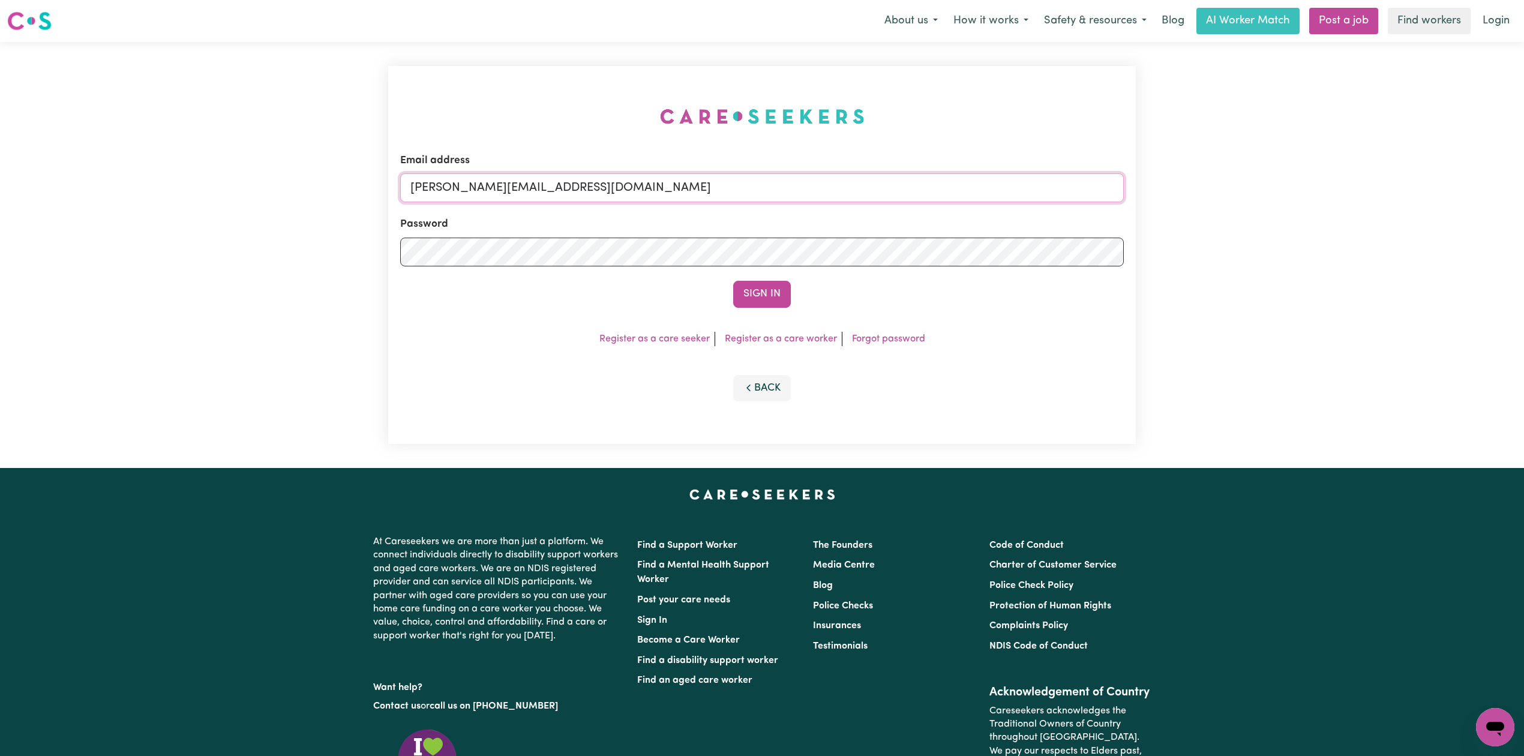
drag, startPoint x: 600, startPoint y: 181, endPoint x: 581, endPoint y: 188, distance: 20.3
click at [600, 181] on input "[PERSON_NAME][EMAIL_ADDRESS][DOMAIN_NAME]" at bounding box center [762, 187] width 724 height 29
drag, startPoint x: 472, startPoint y: 186, endPoint x: 774, endPoint y: 212, distance: 303.6
click at [774, 212] on form "Email address Superuser~[EMAIL_ADDRESS][DOMAIN_NAME] Password Sign In" at bounding box center [762, 230] width 724 height 155
type input "[EMAIL_ADDRESS][PERSON_NAME][DOMAIN_NAME]"
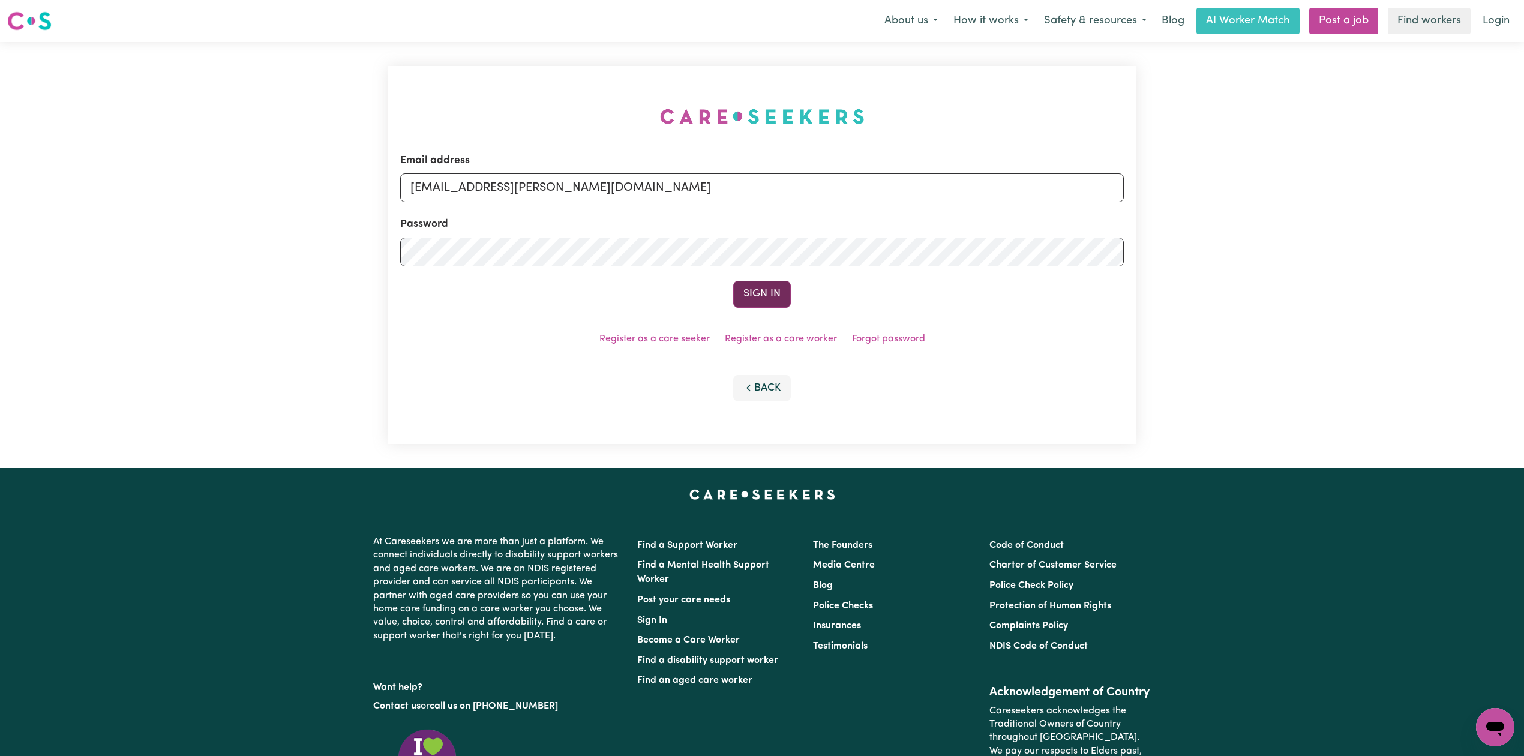
click at [774, 303] on button "Sign In" at bounding box center [762, 294] width 58 height 26
